Goal: Task Accomplishment & Management: Manage account settings

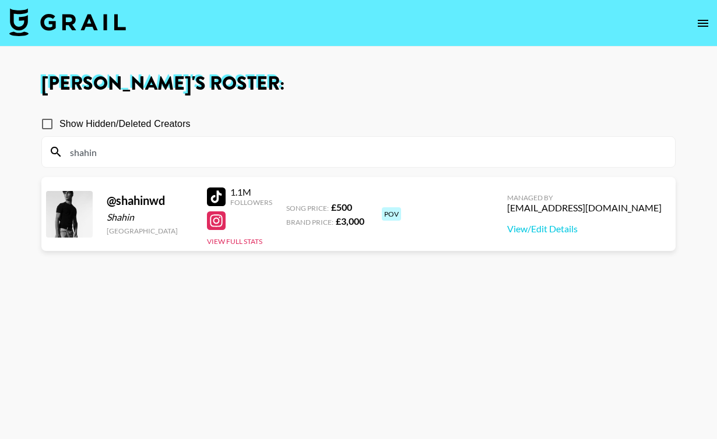
click at [109, 21] on img at bounding box center [67, 22] width 117 height 28
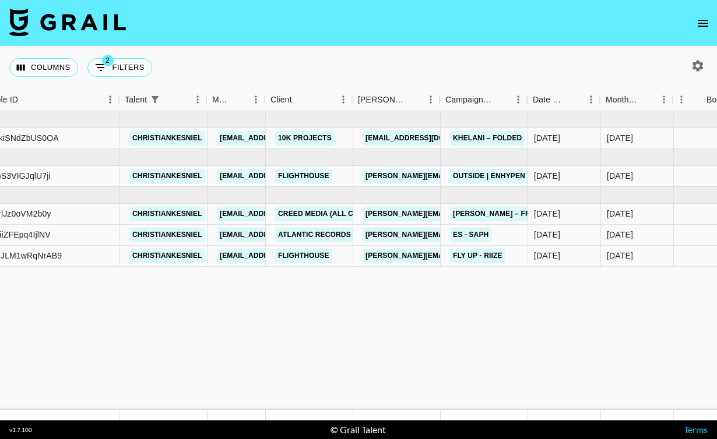
scroll to position [0, 121]
click at [145, 71] on button "2 Filters" at bounding box center [119, 67] width 65 height 19
select select "status"
select select "isNotAnyOf"
select select "airtableId"
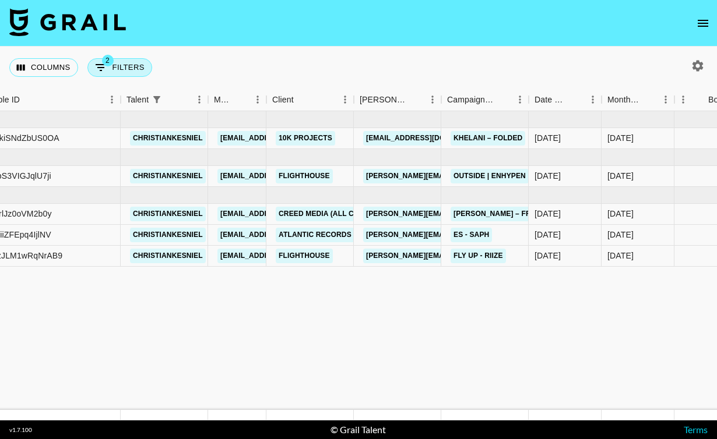
select select "talentName"
select select "campaign"
select select "status"
select select "purchaseOrder"
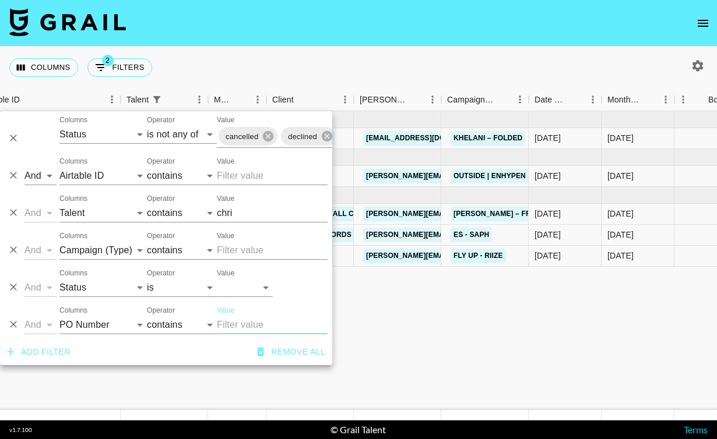
click at [232, 215] on input "chri" at bounding box center [272, 213] width 111 height 19
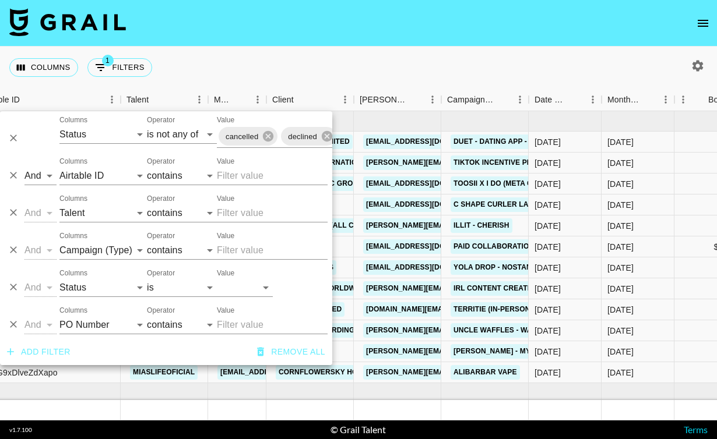
click at [254, 67] on div "Columns 1 Filters + Booking" at bounding box center [358, 68] width 717 height 42
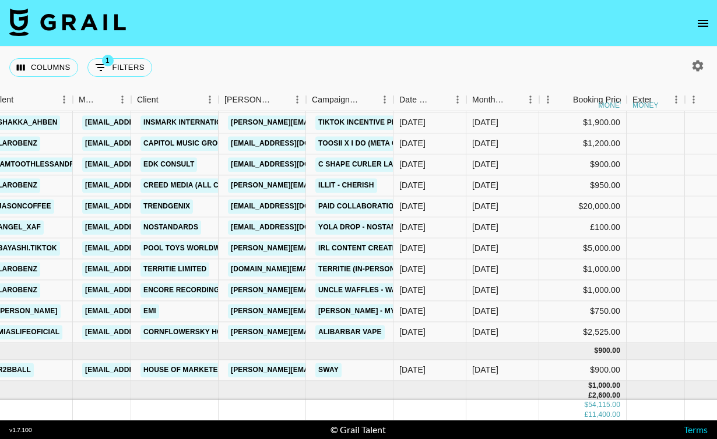
scroll to position [33, 256]
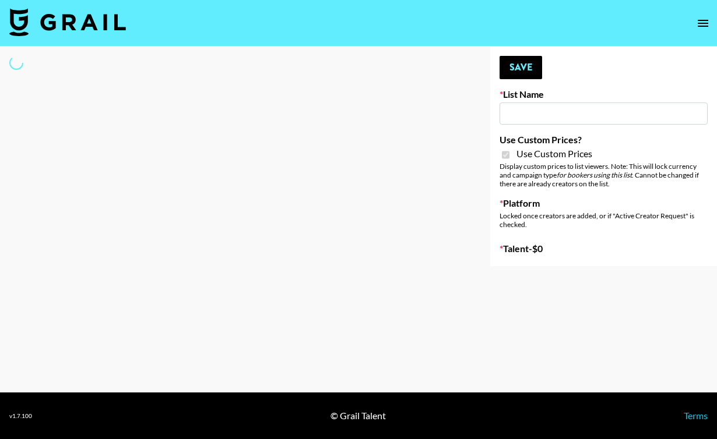
type input "Super Power ([DATE])"
checkbox input "true"
select select "Brand"
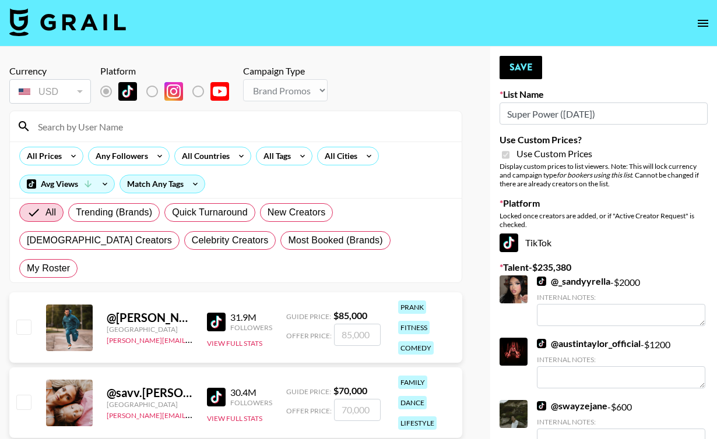
click at [225, 124] on input at bounding box center [243, 126] width 424 height 19
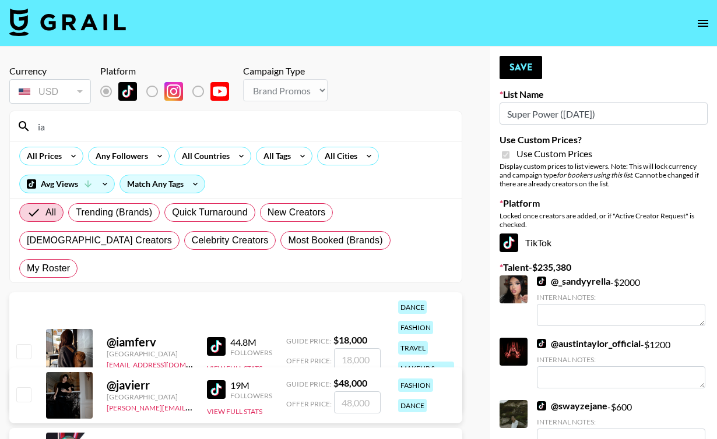
type input "i"
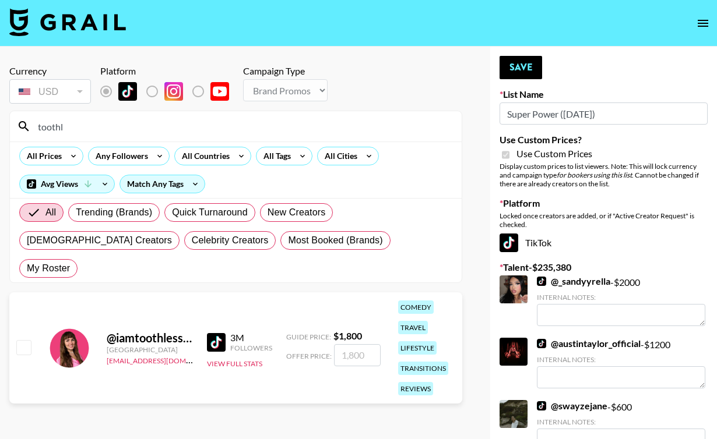
type input "toothl"
click at [19, 340] on input "checkbox" at bounding box center [23, 347] width 14 height 14
checkbox input "true"
click at [357, 344] on input "1800" at bounding box center [357, 355] width 47 height 22
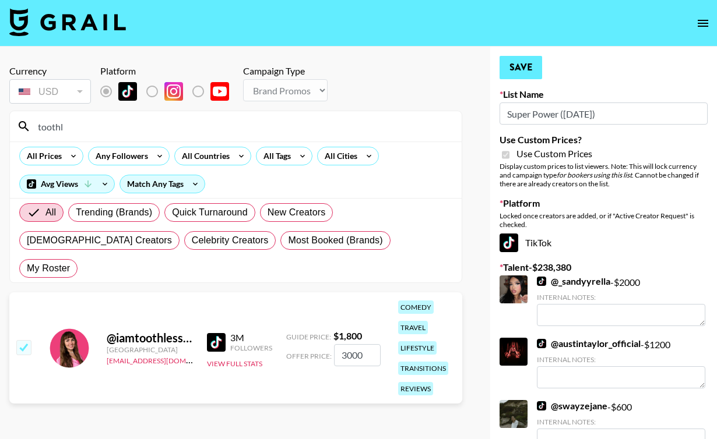
type input "3000"
click at [509, 65] on button "Save" at bounding box center [520, 67] width 43 height 23
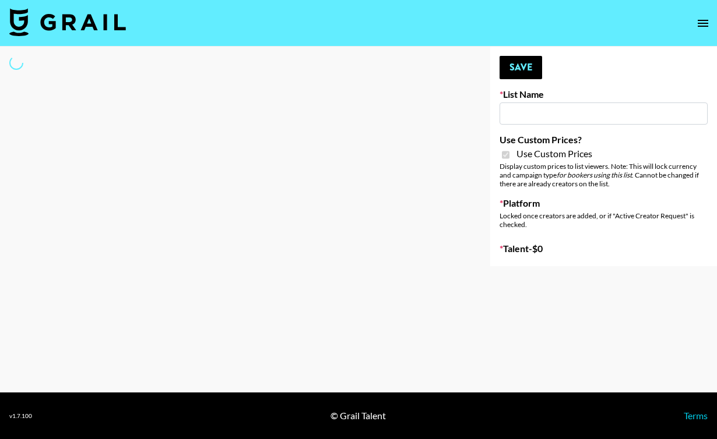
type input "House of Fab (9th Sept)"
checkbox input "true"
select select "Brand"
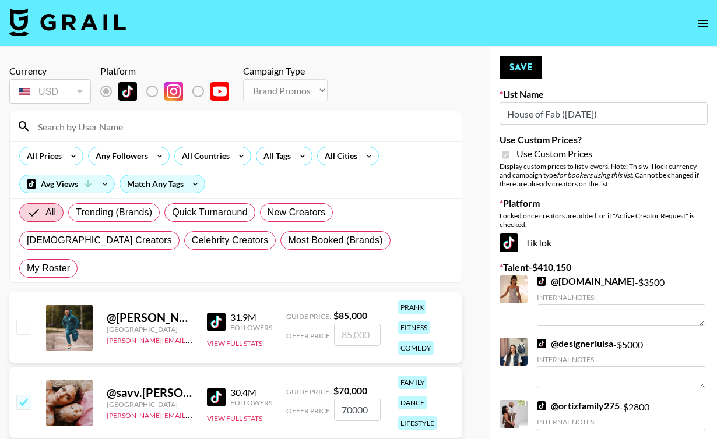
click at [210, 127] on input at bounding box center [243, 126] width 424 height 19
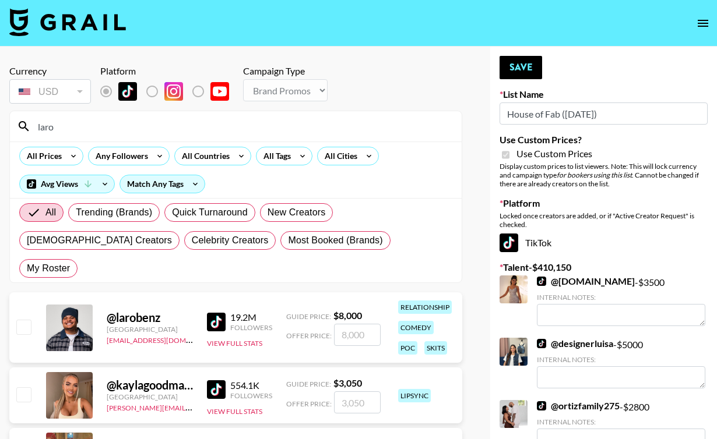
type input "laro"
click at [23, 320] on input "checkbox" at bounding box center [23, 327] width 14 height 14
checkbox input "true"
type input "8000"
click at [525, 73] on button "Save" at bounding box center [520, 67] width 43 height 23
